Goal: Information Seeking & Learning: Learn about a topic

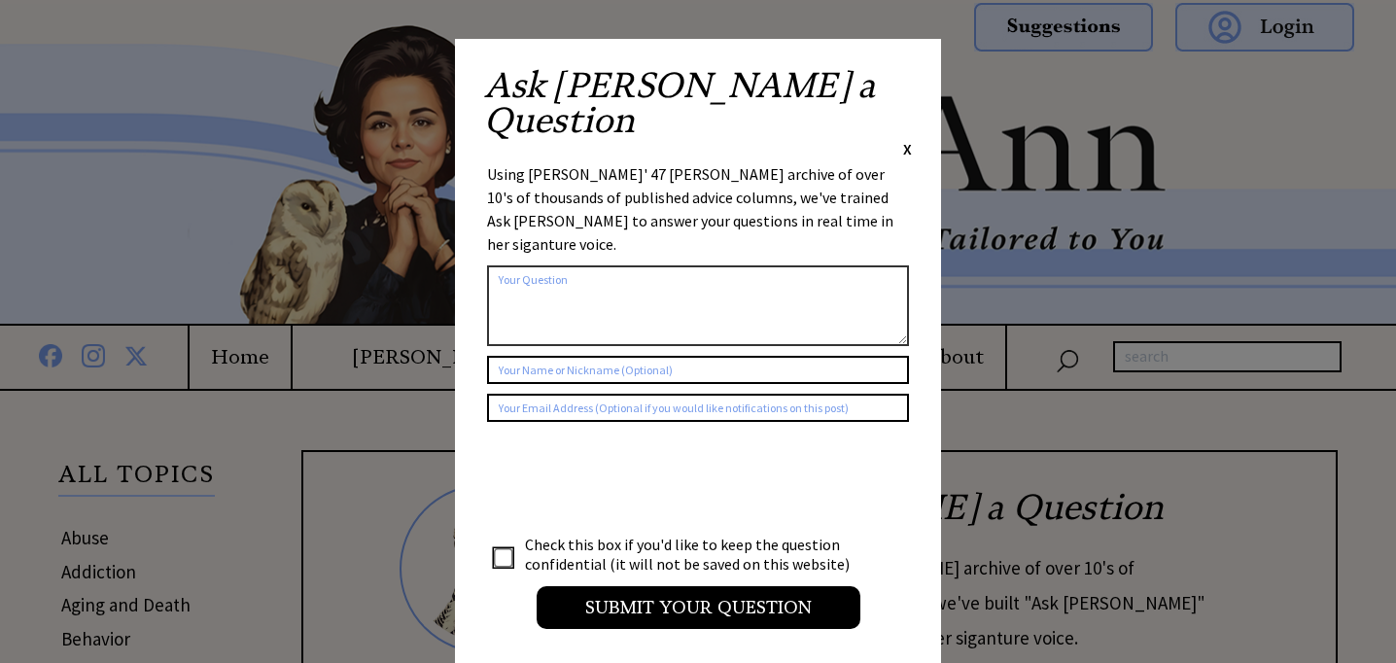
click at [907, 139] on span "X" at bounding box center [907, 148] width 9 height 19
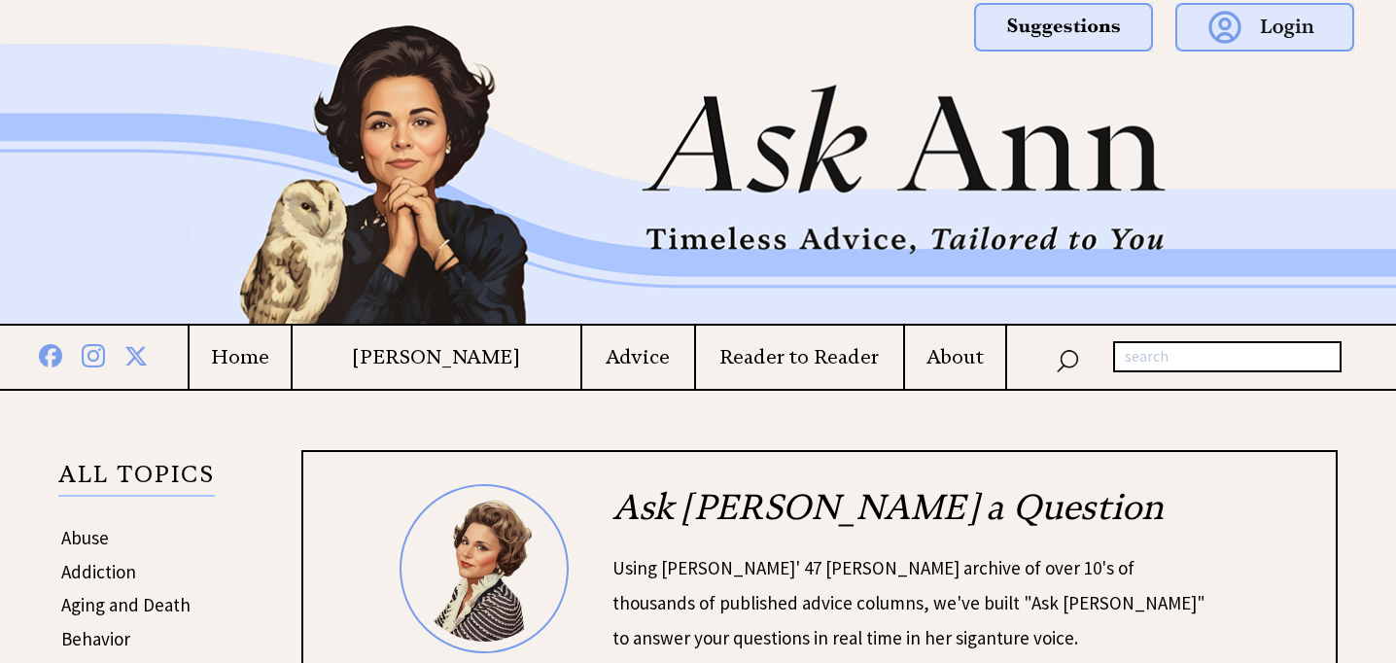
click at [618, 362] on h4 "Advice" at bounding box center [638, 357] width 112 height 24
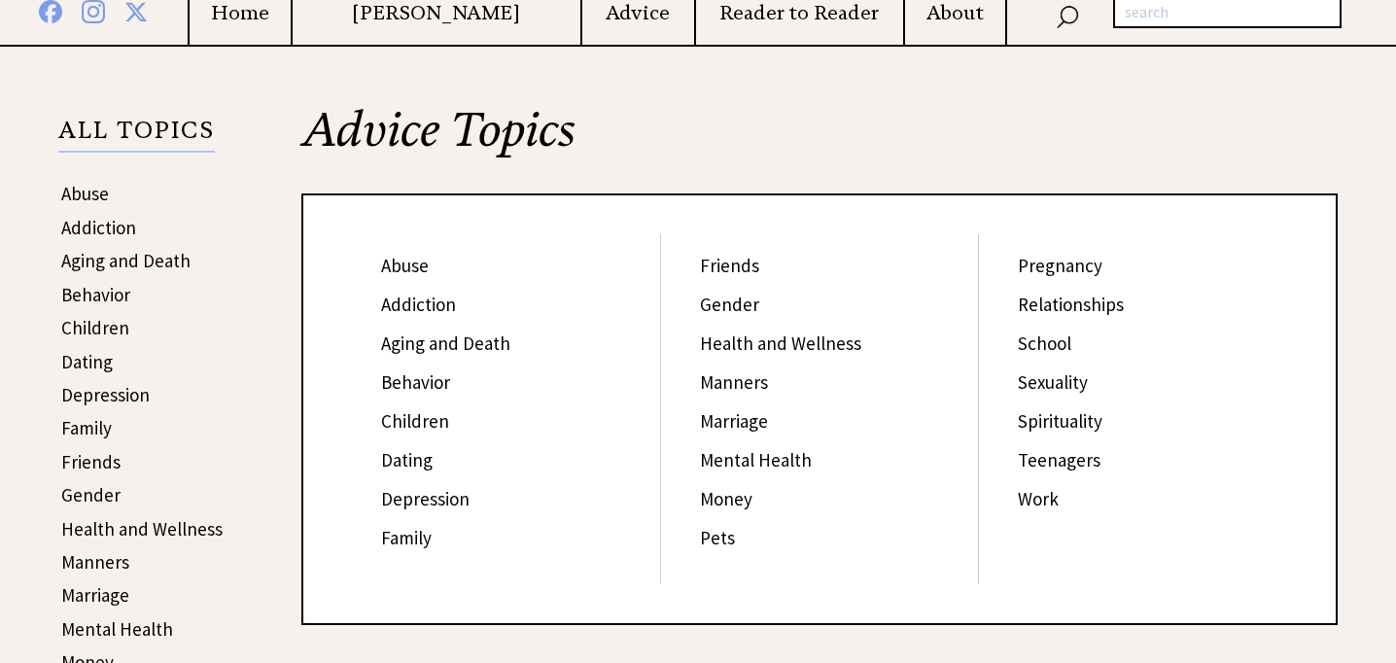
scroll to position [342, 0]
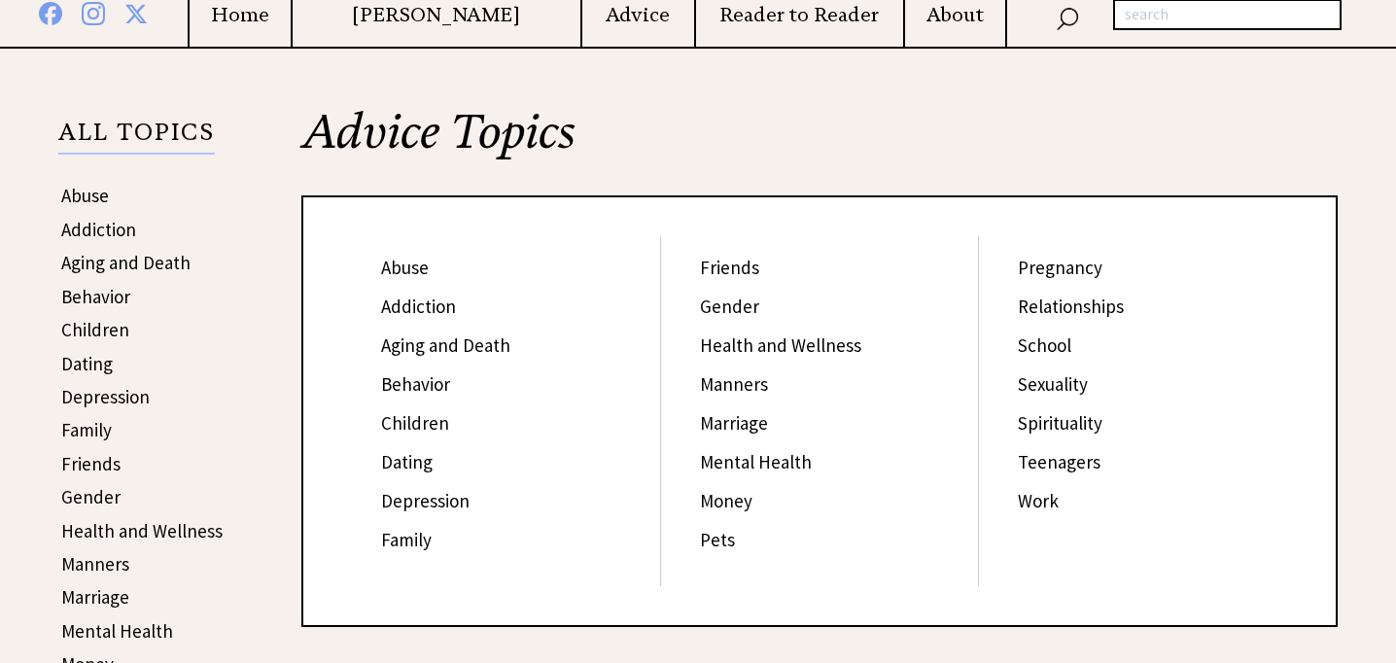
click at [722, 268] on link "Friends" at bounding box center [729, 267] width 59 height 23
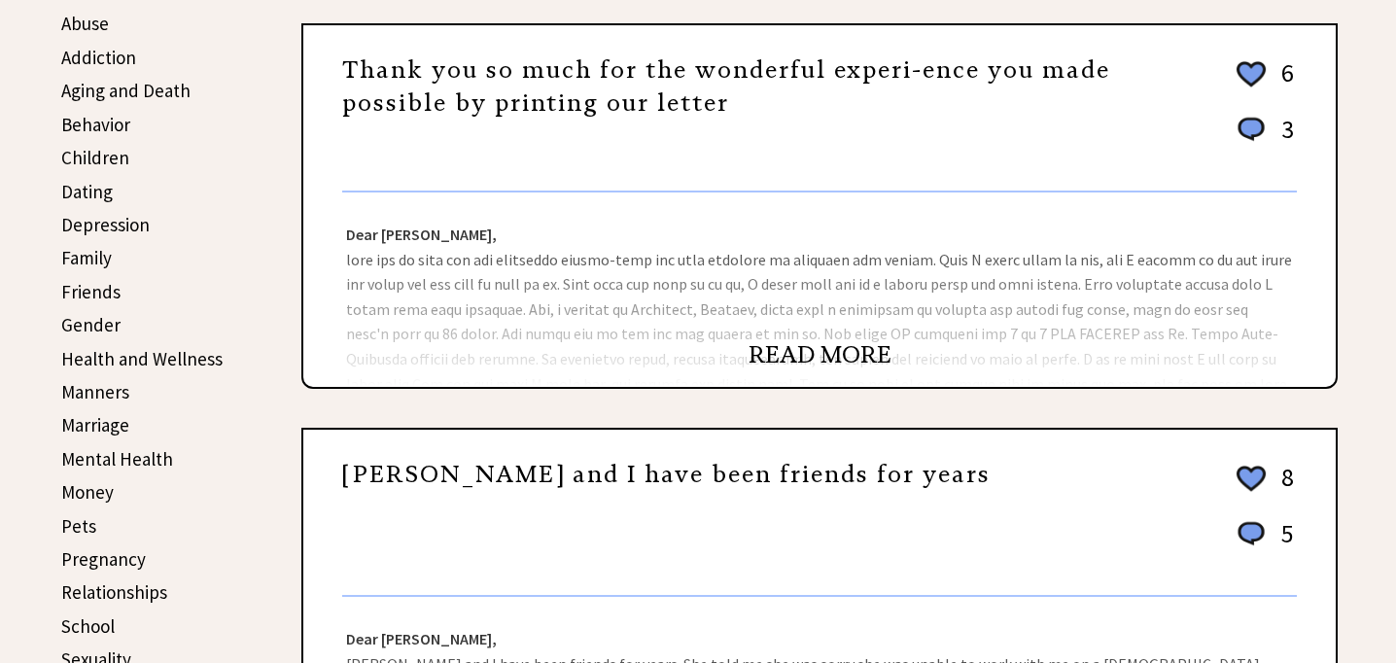
scroll to position [521, 0]
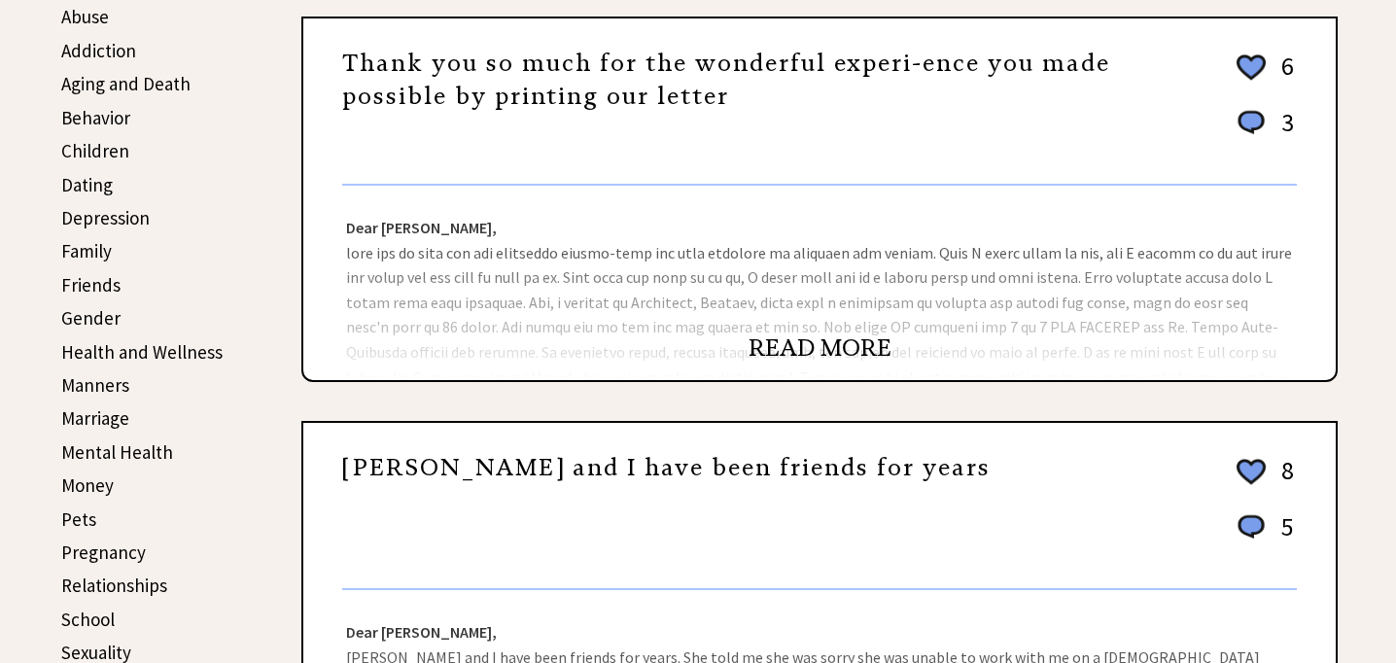
click at [807, 345] on link "READ MORE" at bounding box center [820, 348] width 143 height 29
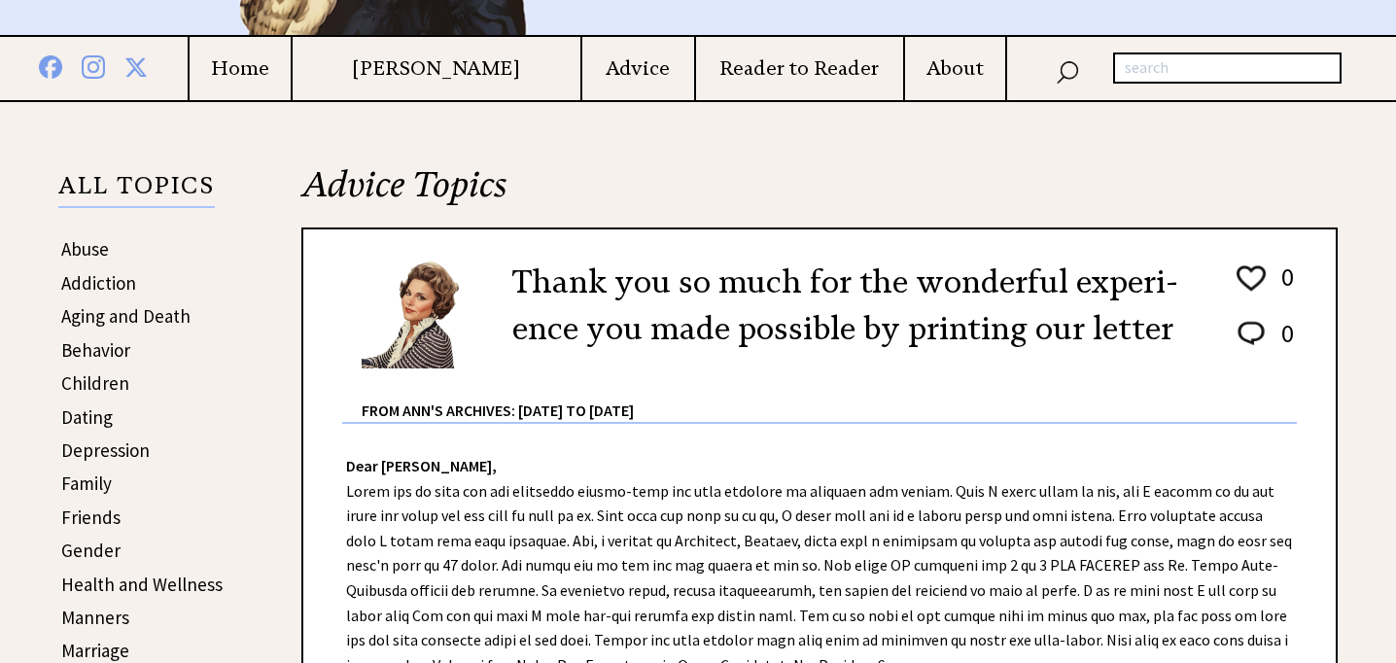
scroll to position [292, 0]
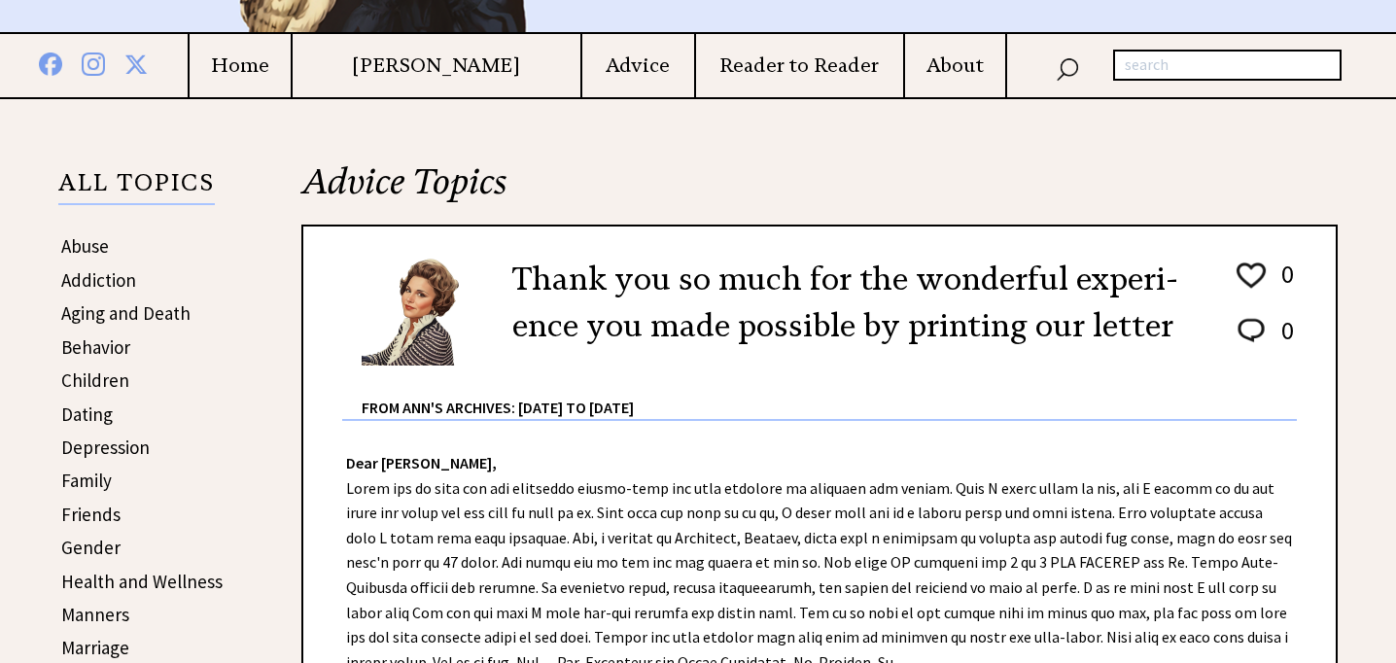
click at [97, 484] on link "Family" at bounding box center [86, 480] width 51 height 23
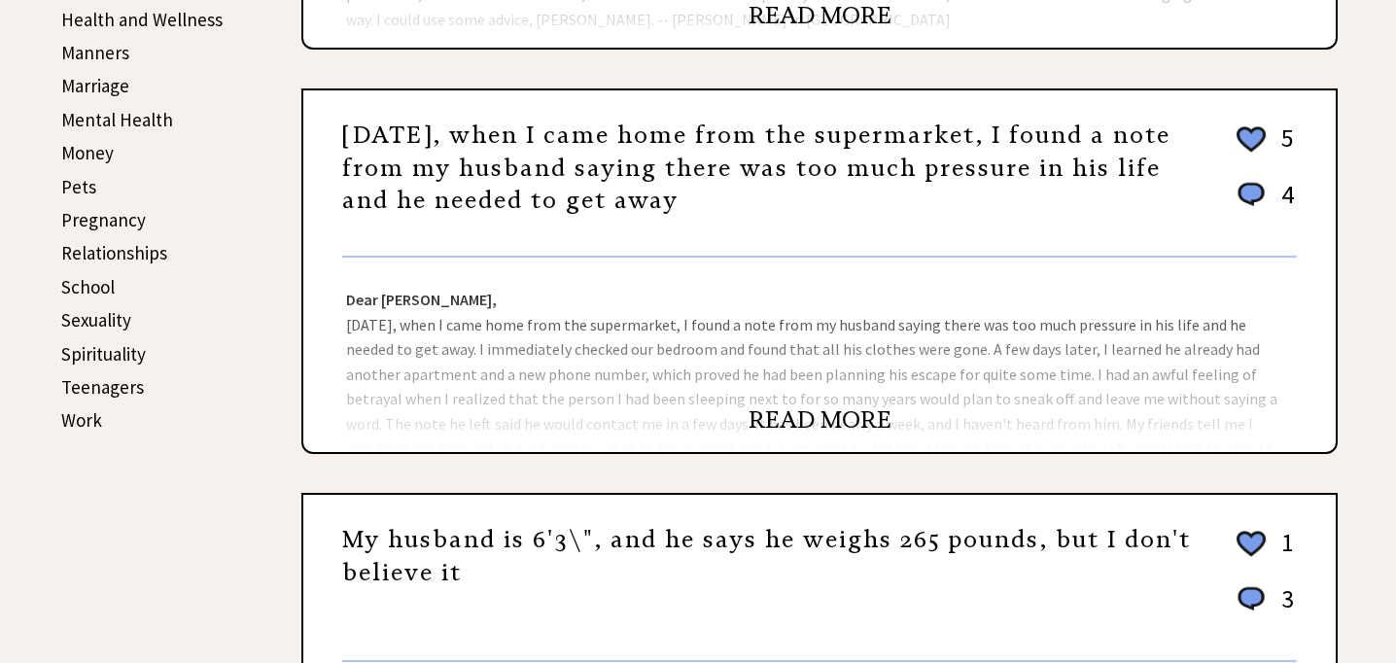
scroll to position [1041, 0]
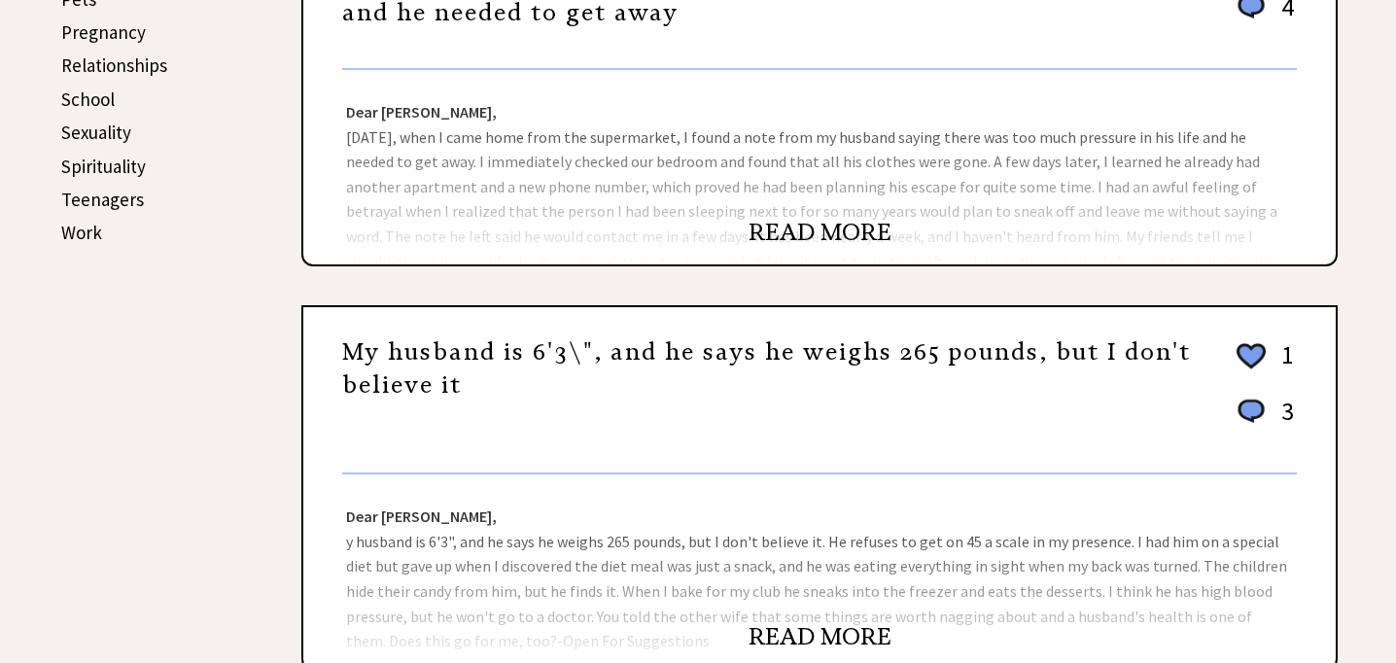
click at [823, 230] on link "READ MORE" at bounding box center [820, 232] width 143 height 29
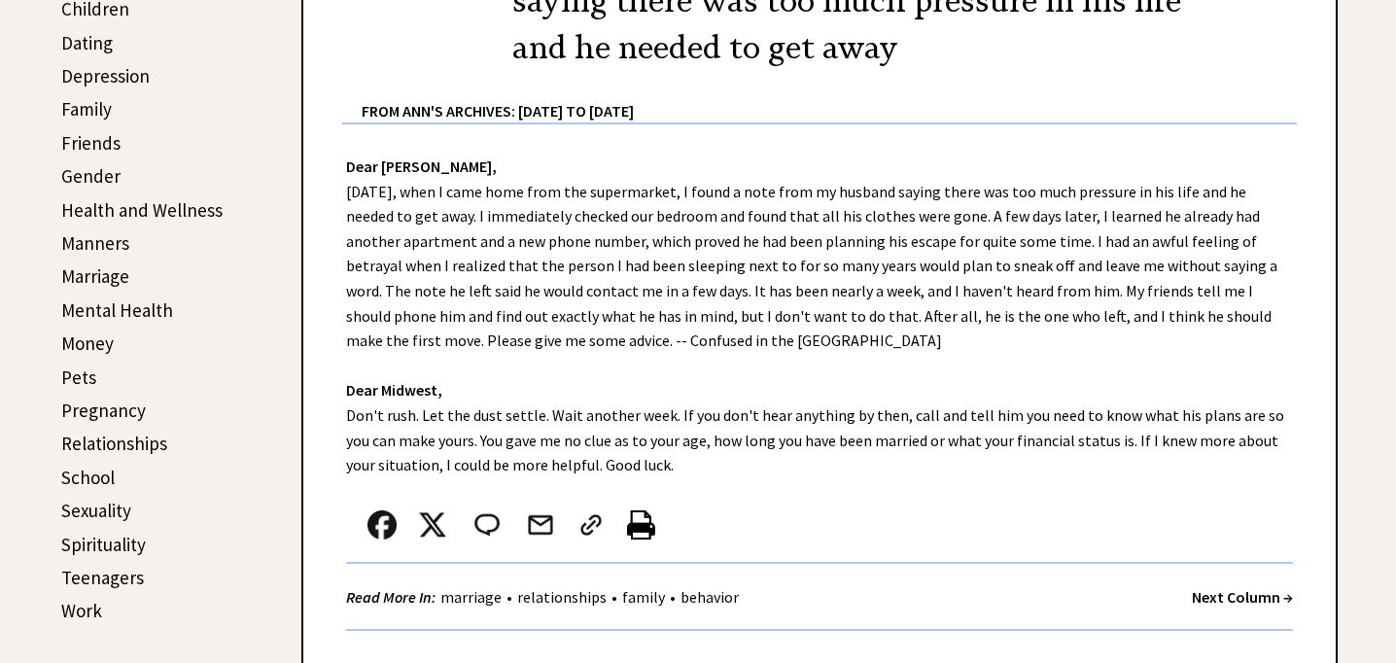
scroll to position [708, 0]
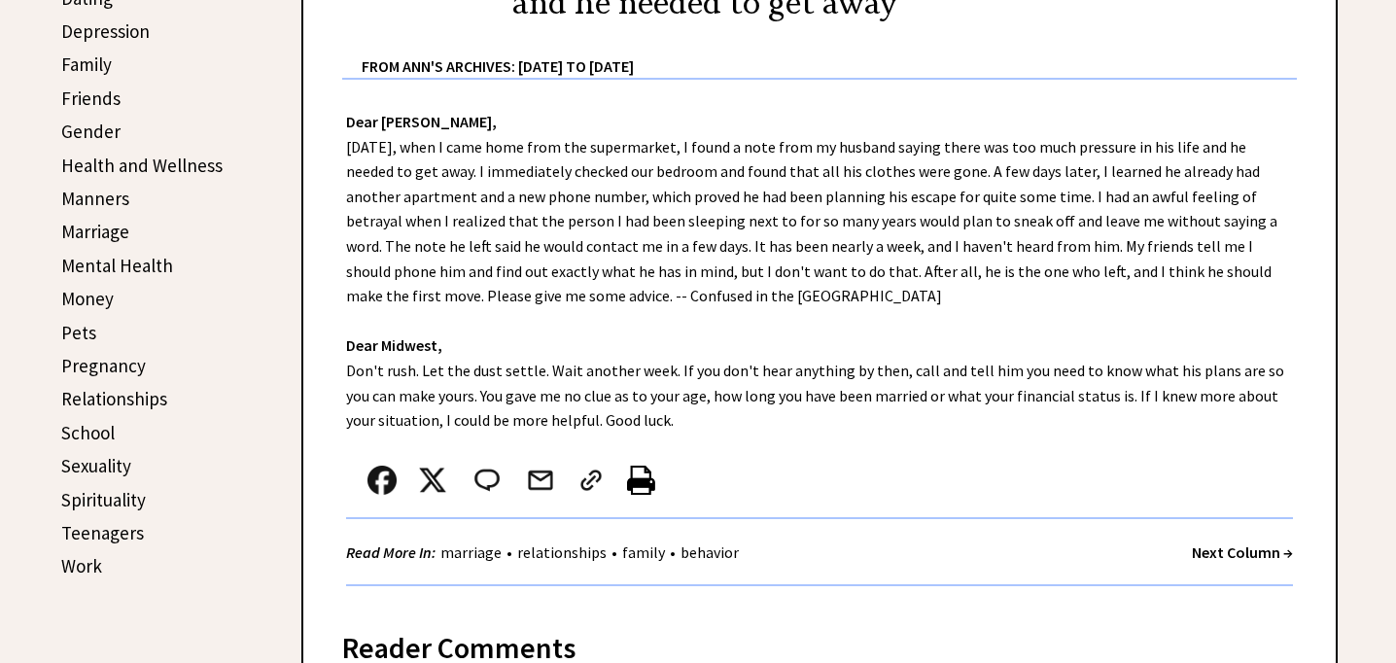
click at [100, 59] on link "Family" at bounding box center [86, 64] width 51 height 23
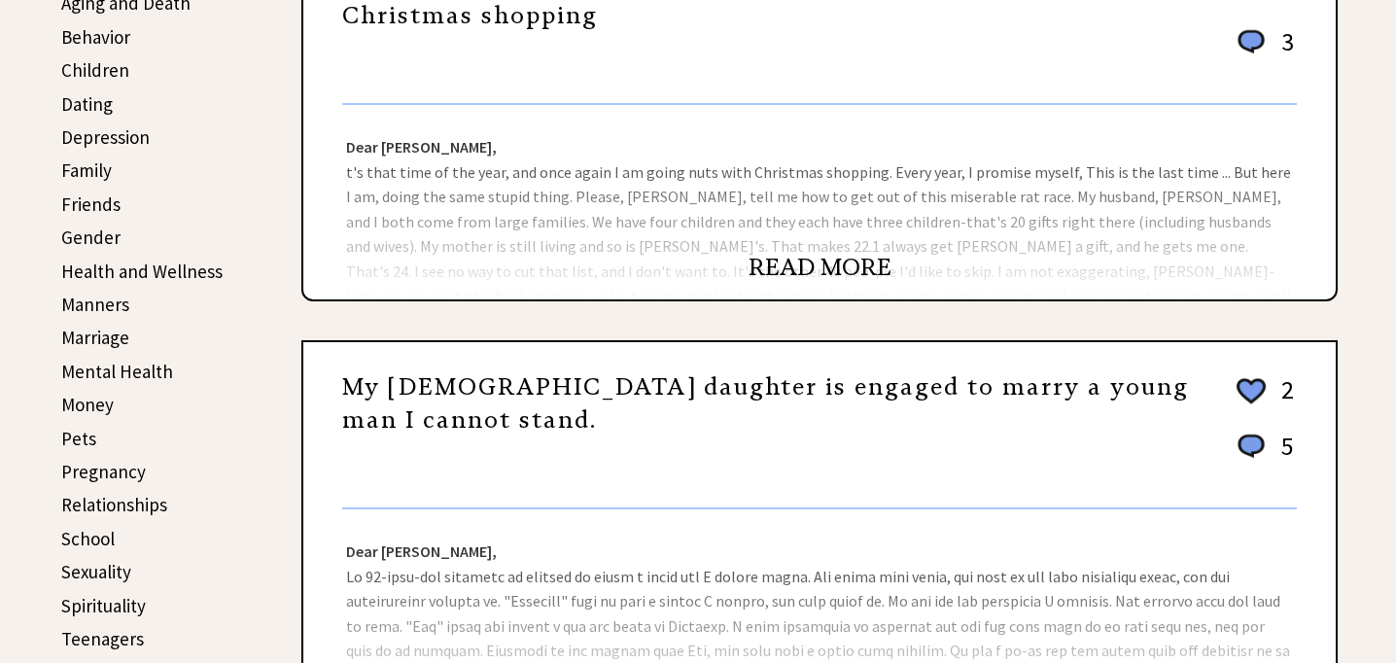
scroll to position [621, 0]
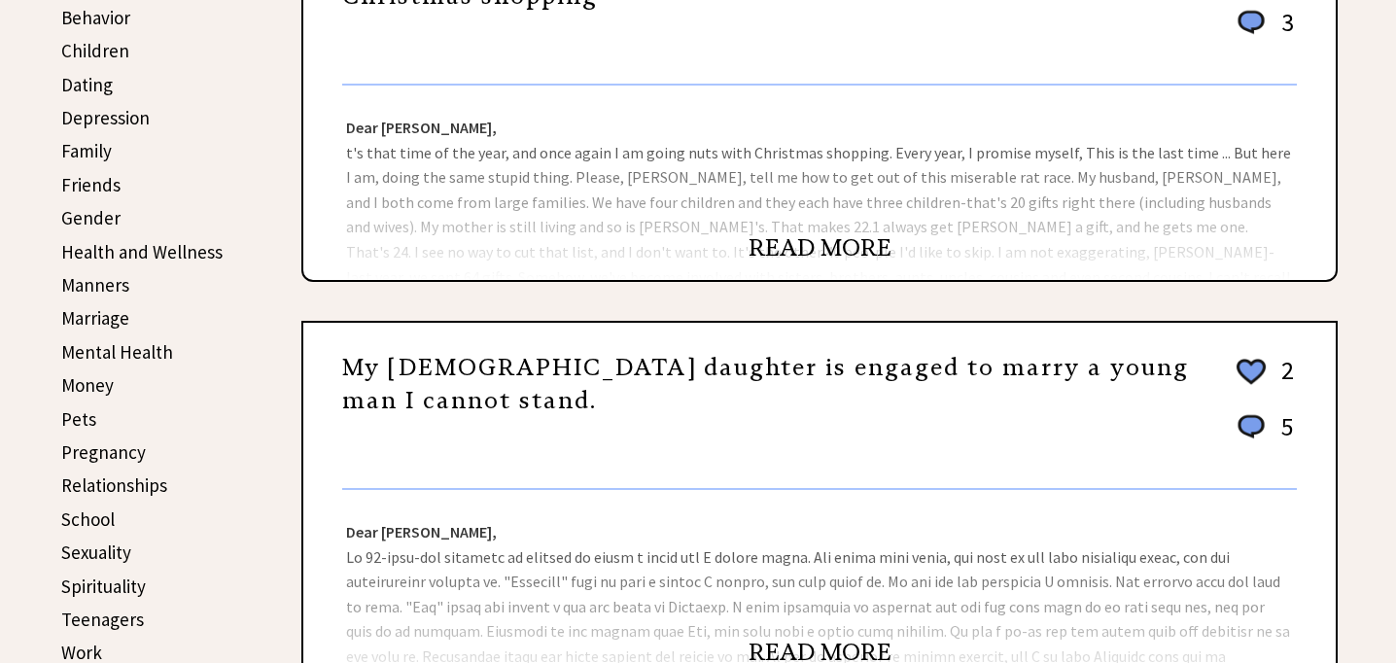
click at [838, 243] on link "READ MORE" at bounding box center [820, 247] width 143 height 29
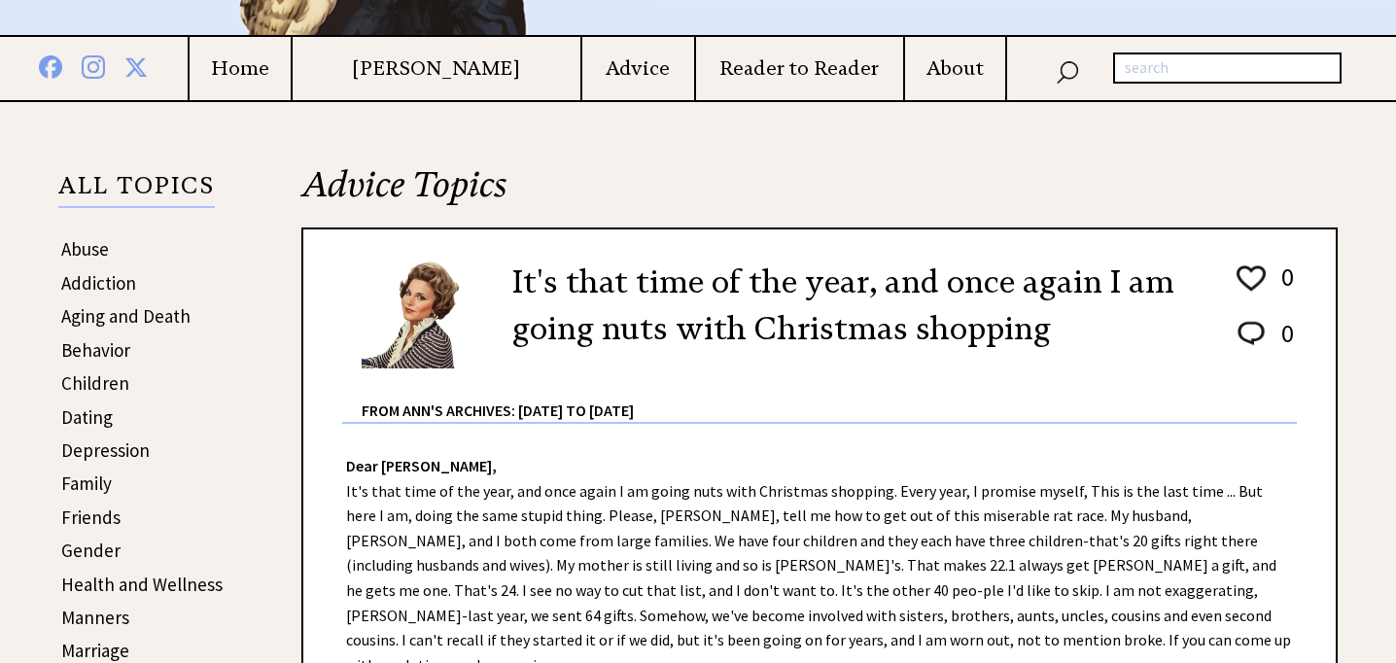
scroll to position [149, 0]
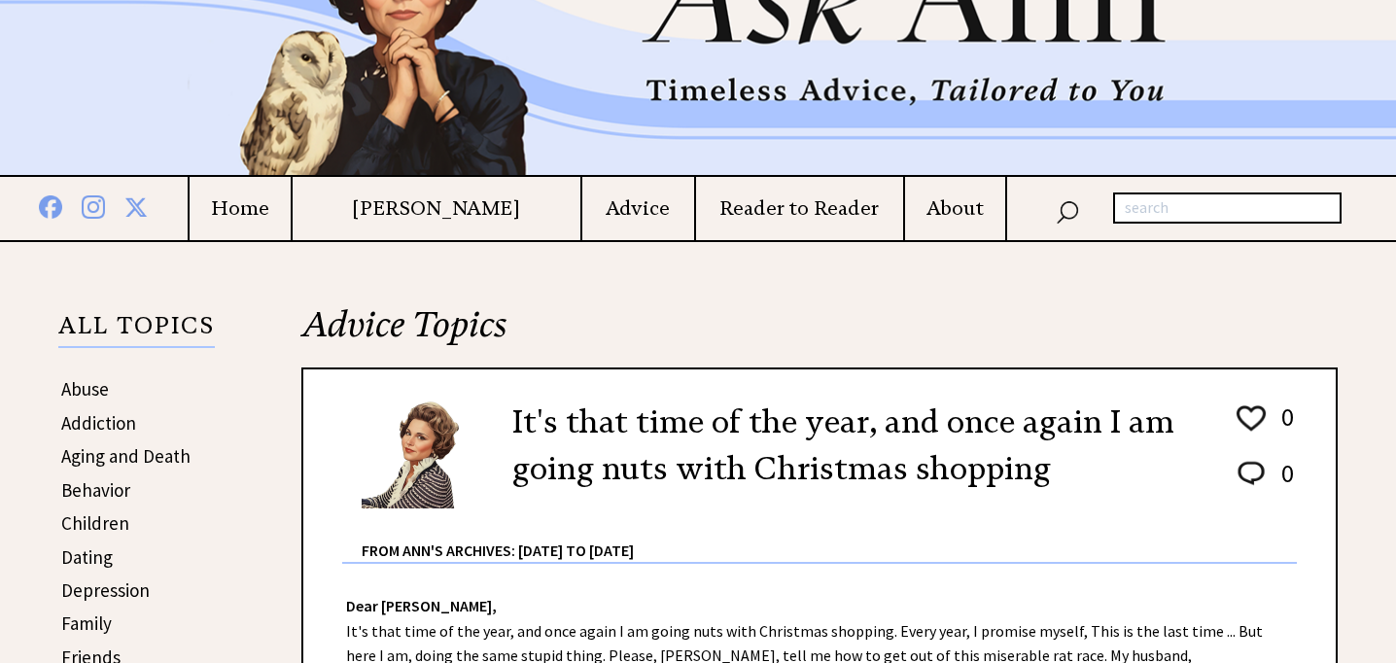
click at [101, 519] on link "Children" at bounding box center [95, 522] width 68 height 23
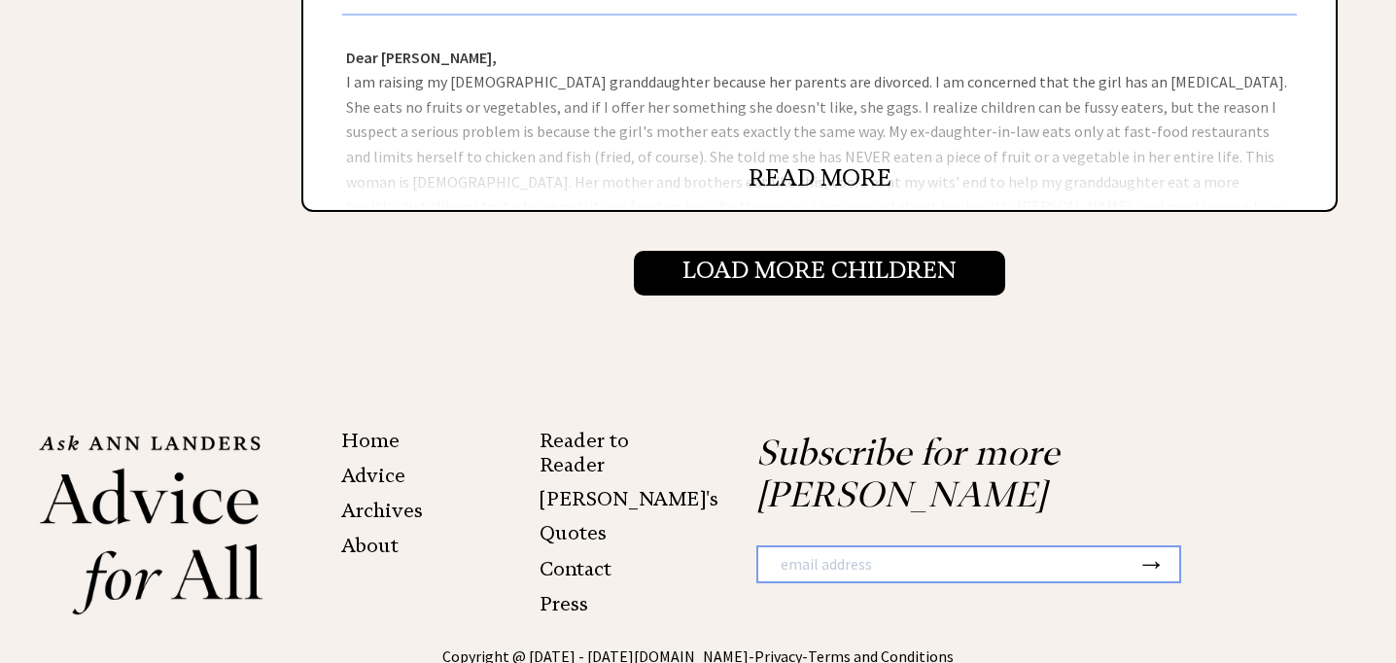
scroll to position [3254, 0]
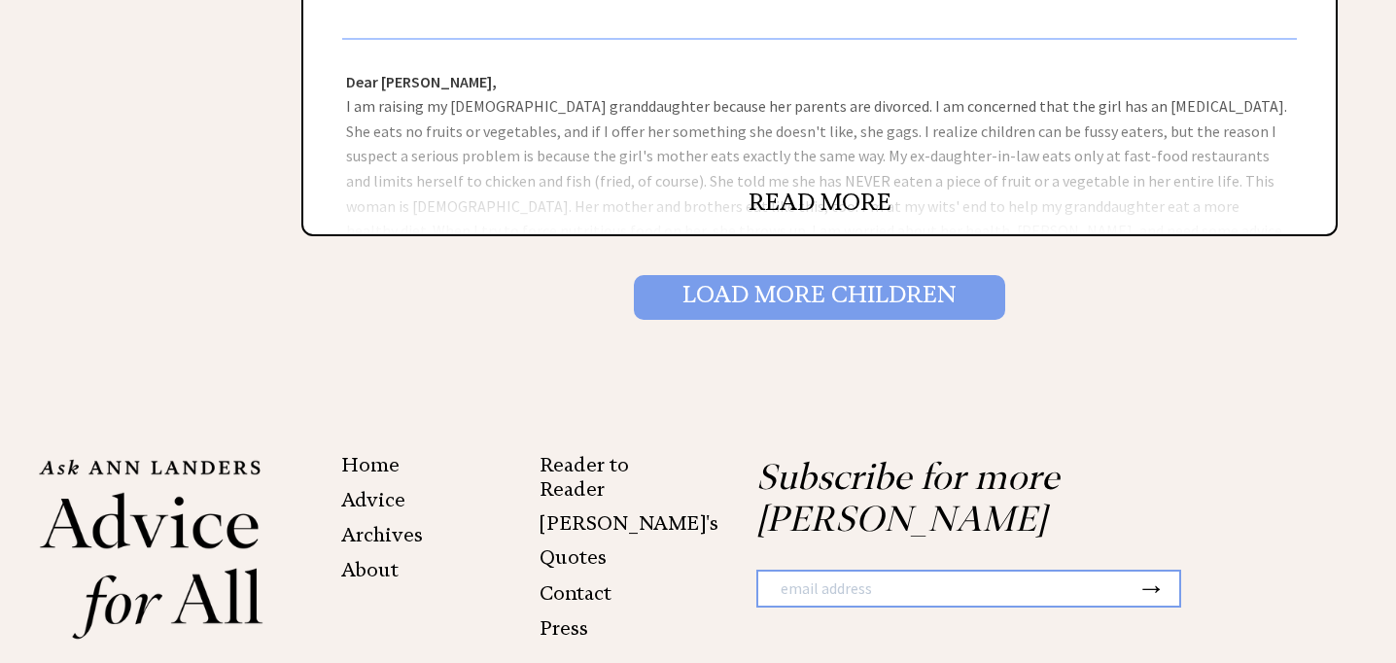
click at [786, 275] on input "Load More Children" at bounding box center [819, 297] width 371 height 45
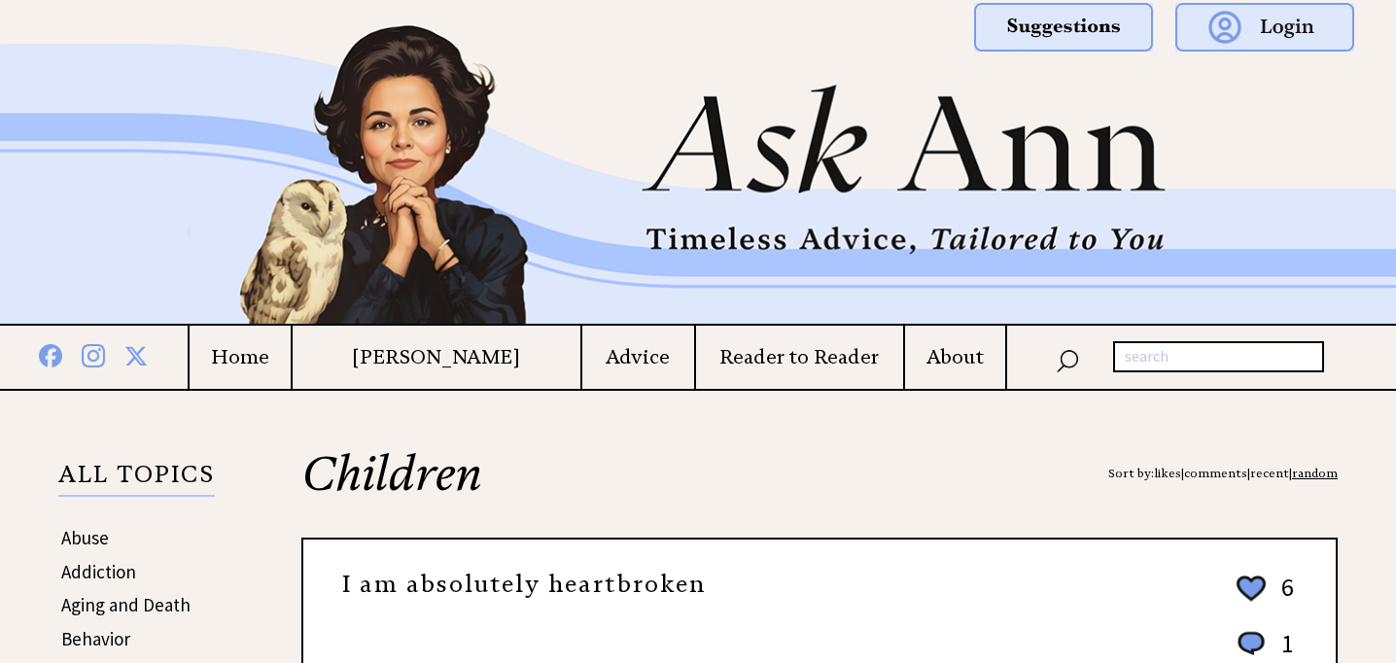
scroll to position [2317, 0]
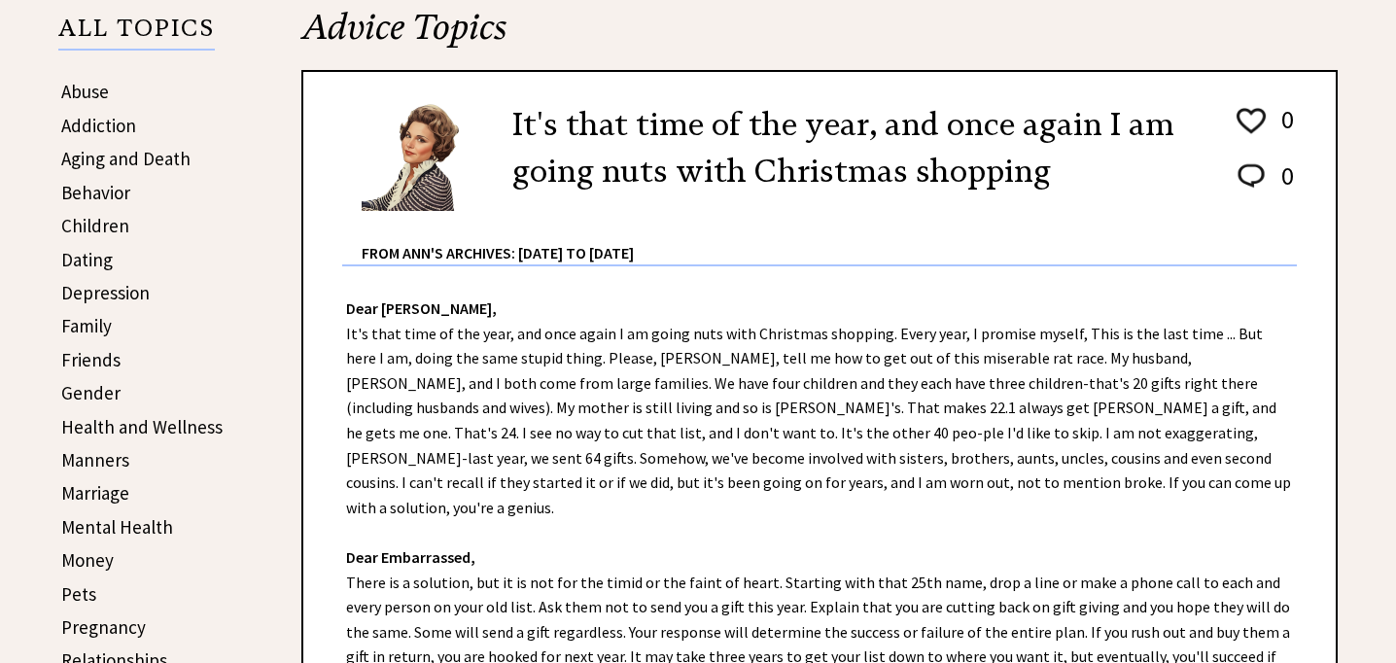
scroll to position [455, 0]
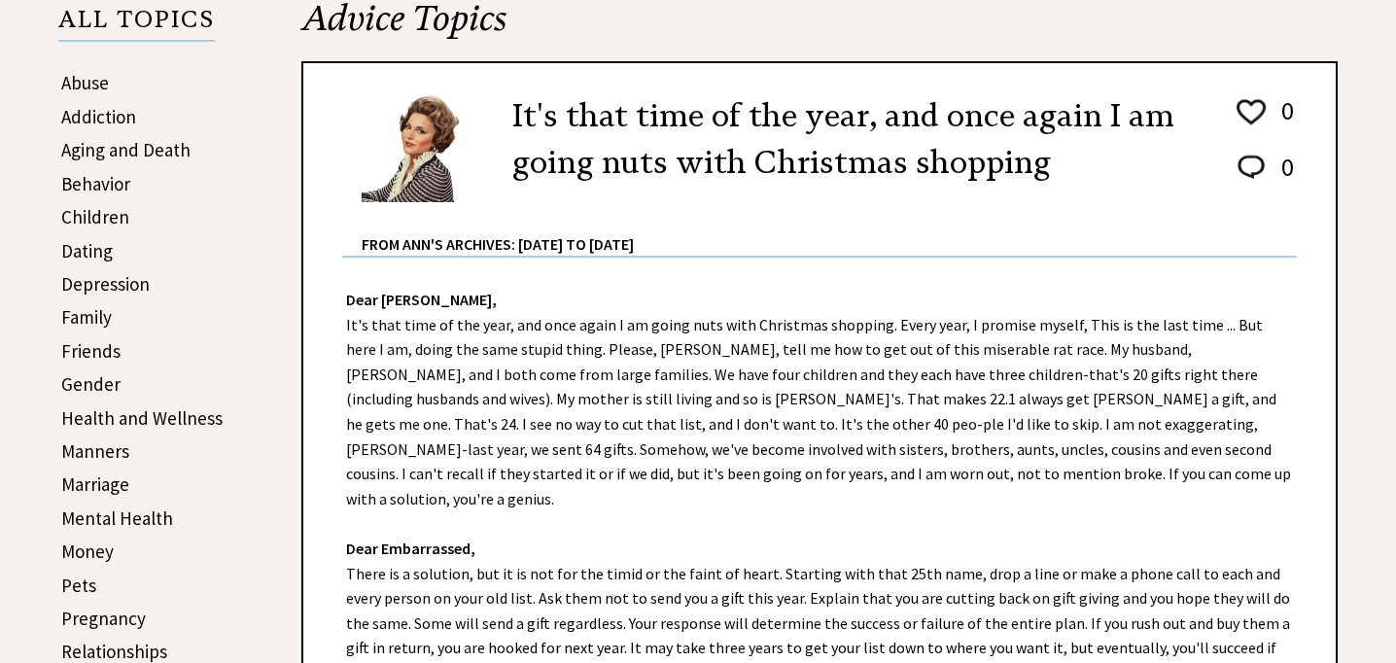
click at [93, 448] on link "Manners" at bounding box center [95, 451] width 68 height 23
